Goal: Check status: Check status

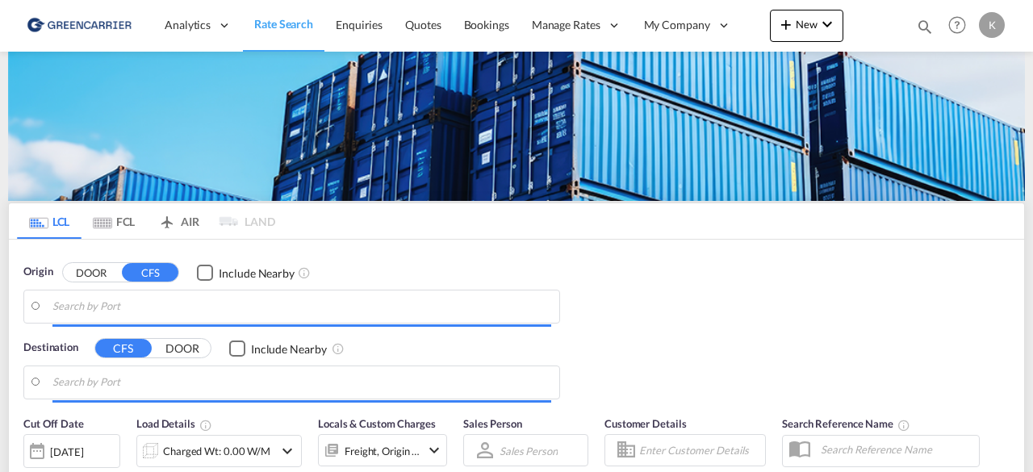
type input "DK-2880, Bagsværd"
type input "Altamira, MXATM"
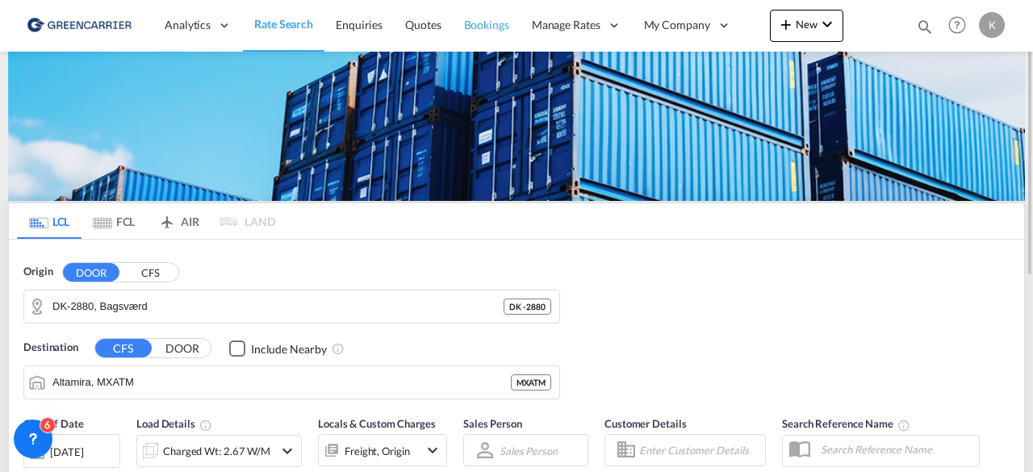
click at [487, 32] on span "Bookings" at bounding box center [486, 25] width 45 height 16
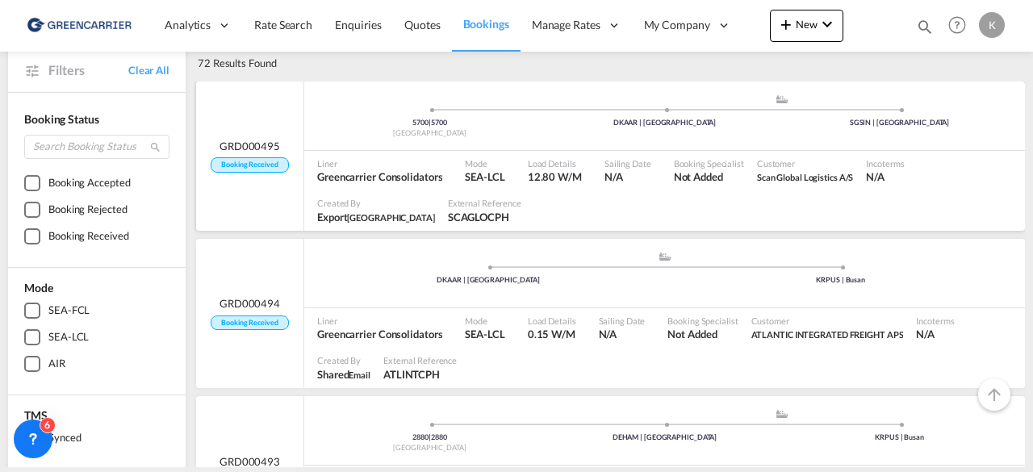
scroll to position [84, 0]
click at [417, 270] on ul ".a{fill:#aaa8ad;} .a{fill:#aaa8ad;} DKAAR | [GEOGRAPHIC_DATA] KRPUS | [GEOGRAPH…" at bounding box center [664, 270] width 705 height 8
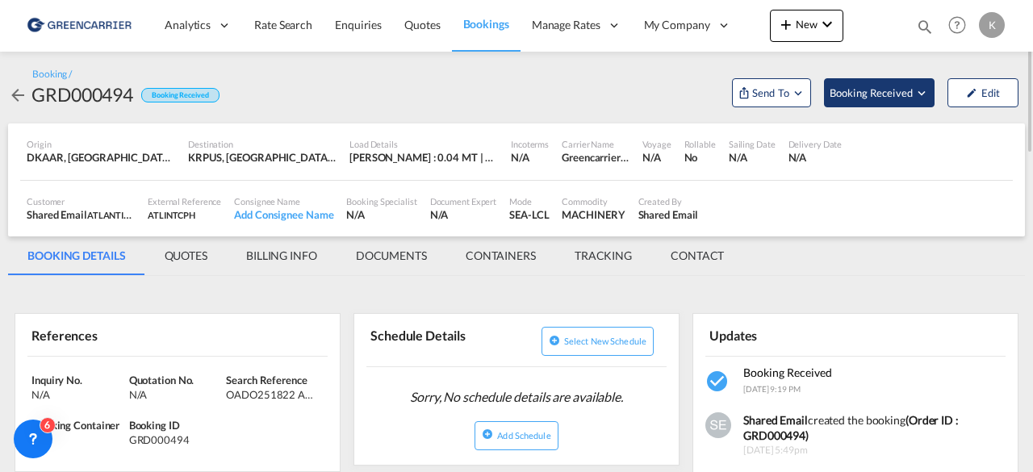
click at [929, 88] on md-icon "Open demo menu" at bounding box center [922, 93] width 15 height 15
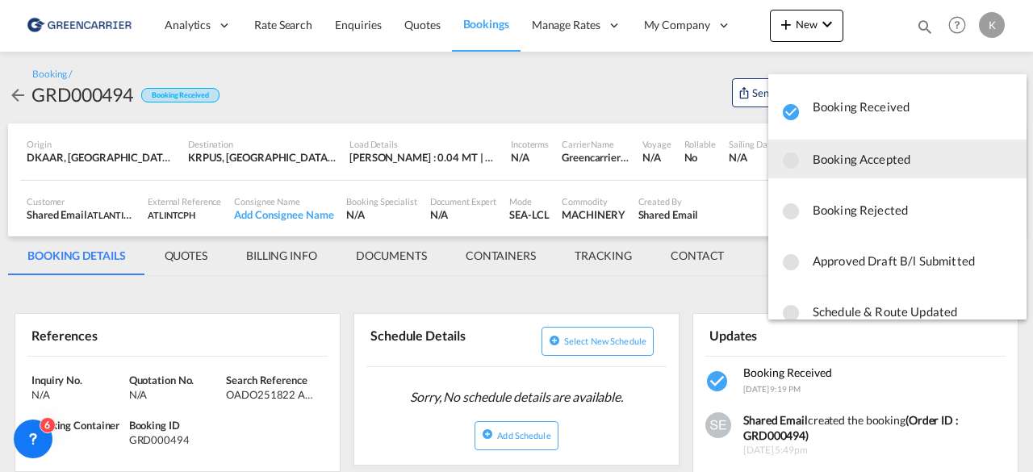
click at [877, 147] on span "Booking Accepted" at bounding box center [913, 159] width 201 height 29
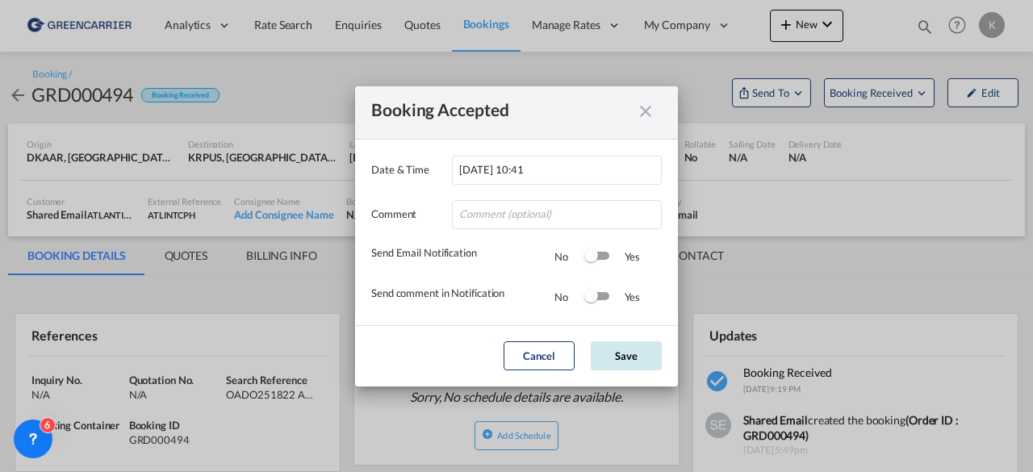
click at [628, 356] on button "Save" at bounding box center [626, 356] width 71 height 29
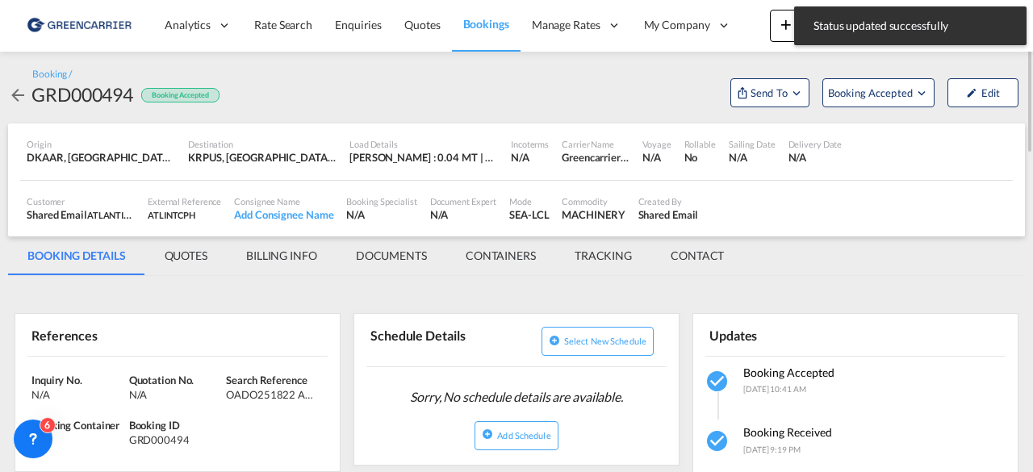
click at [11, 93] on md-icon "icon-arrow-left" at bounding box center [17, 95] width 19 height 19
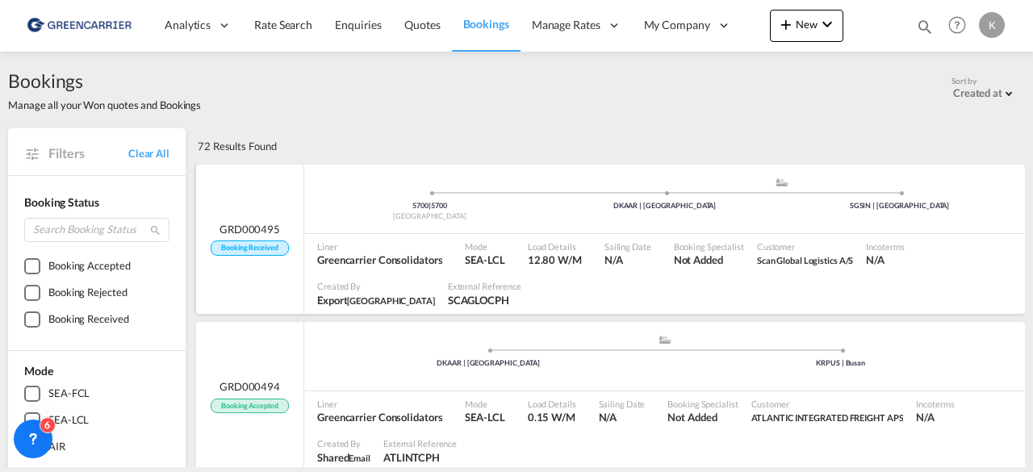
click at [451, 241] on div "Liner Greencarrier Consolidators" at bounding box center [385, 254] width 148 height 40
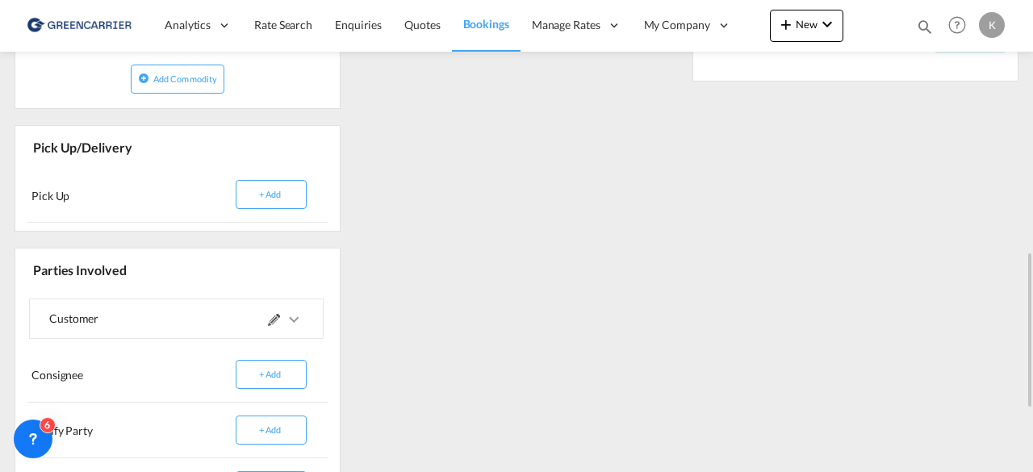
scroll to position [764, 0]
click at [297, 321] on md-icon "icons/ic_keyboard_arrow_right_black_24px.svg" at bounding box center [293, 318] width 19 height 19
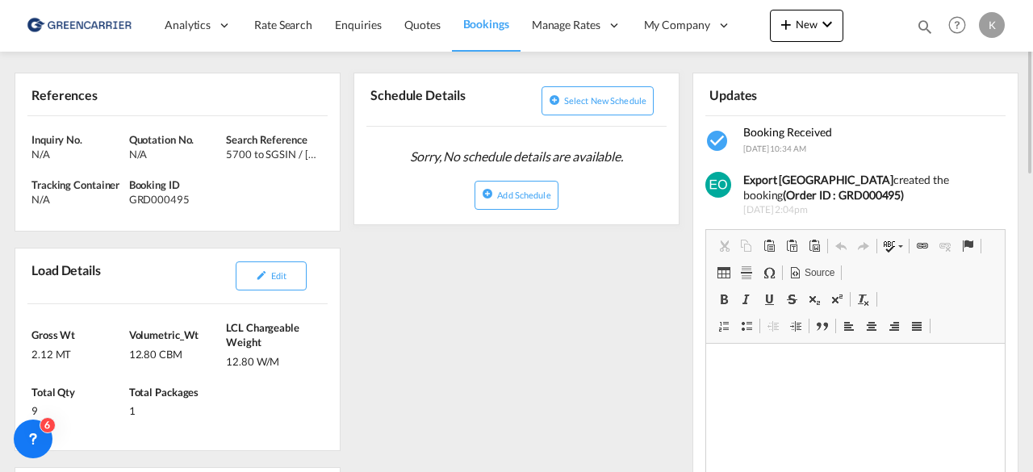
scroll to position [262, 0]
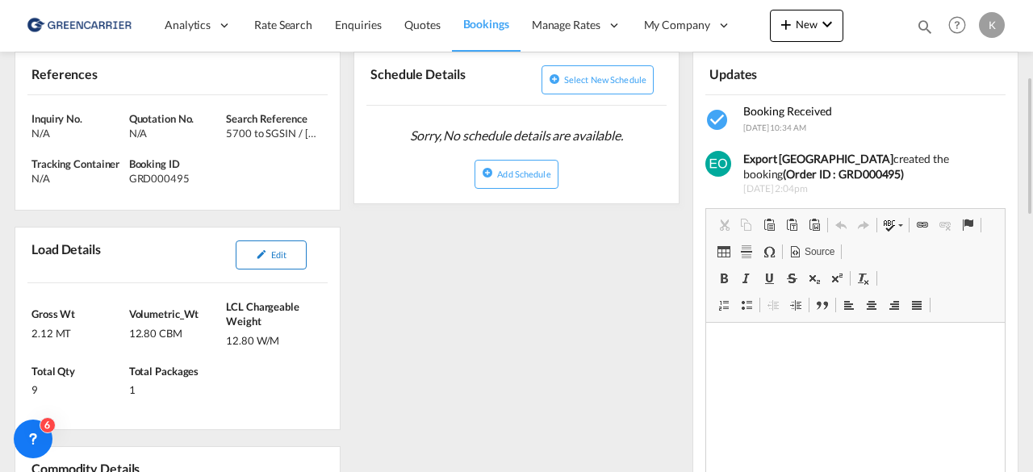
click at [291, 247] on button "Edit" at bounding box center [271, 255] width 71 height 29
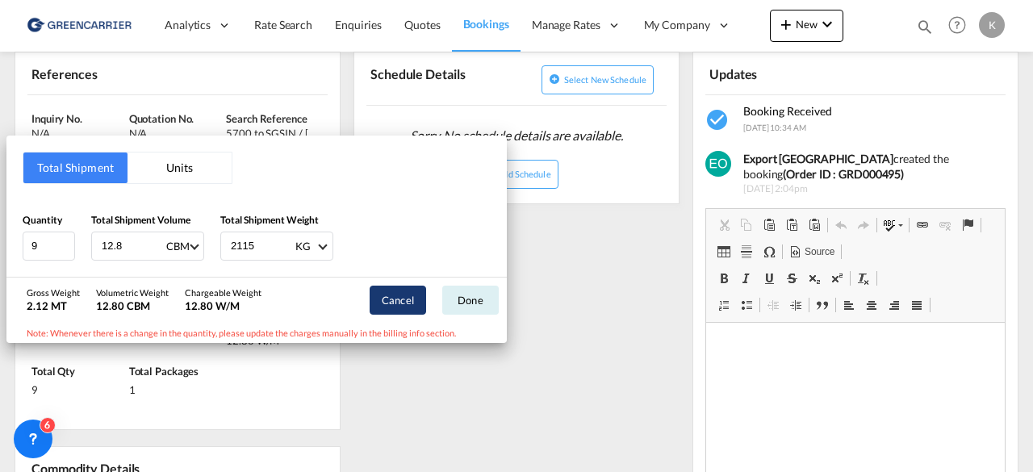
click at [404, 306] on button "Cancel" at bounding box center [398, 300] width 57 height 29
